Goal: Feedback & Contribution: Submit feedback/report problem

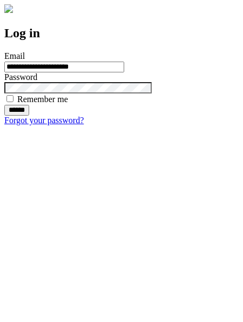
type input "**********"
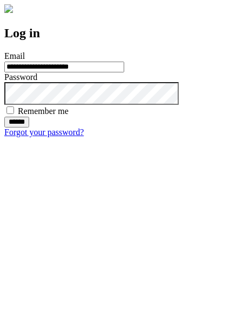
click at [29, 127] on input "******" at bounding box center [16, 122] width 25 height 11
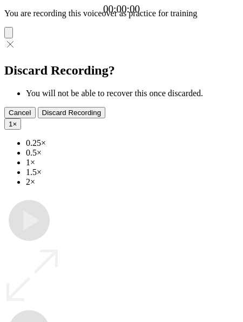
type input "**********"
